Goal: Task Accomplishment & Management: Complete application form

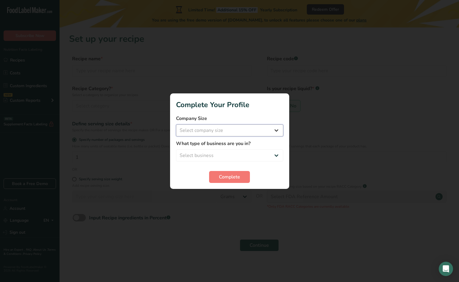
click at [247, 129] on select "Select company size Fewer than 10 Employees 10 to 50 Employees 51 to 500 Employ…" at bounding box center [229, 130] width 107 height 12
select select "1"
click at [176, 124] on select "Select company size Fewer than 10 Employees 10 to 50 Employees 51 to 500 Employ…" at bounding box center [229, 130] width 107 height 12
click at [222, 175] on span "Complete" at bounding box center [229, 176] width 21 height 7
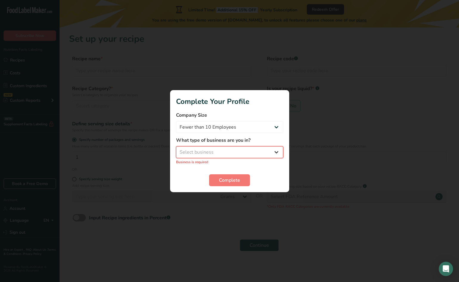
click at [249, 151] on select "Select business Packaged Food Manufacturer Restaurant & Cafe Bakery Meal Plans …" at bounding box center [229, 152] width 107 height 12
select select "1"
click at [176, 149] on select "Select business Packaged Food Manufacturer Restaurant & Cafe Bakery Meal Plans …" at bounding box center [229, 152] width 107 height 12
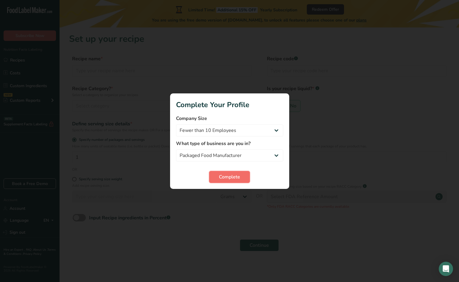
click at [228, 174] on span "Complete" at bounding box center [229, 176] width 21 height 7
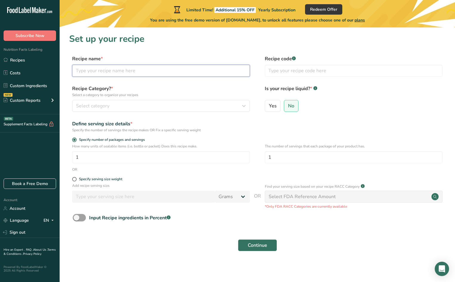
click at [153, 72] on input "text" at bounding box center [161, 71] width 178 height 12
type input "coffee"
click at [270, 66] on input "text" at bounding box center [354, 71] width 178 height 12
